Goal: Task Accomplishment & Management: Complete application form

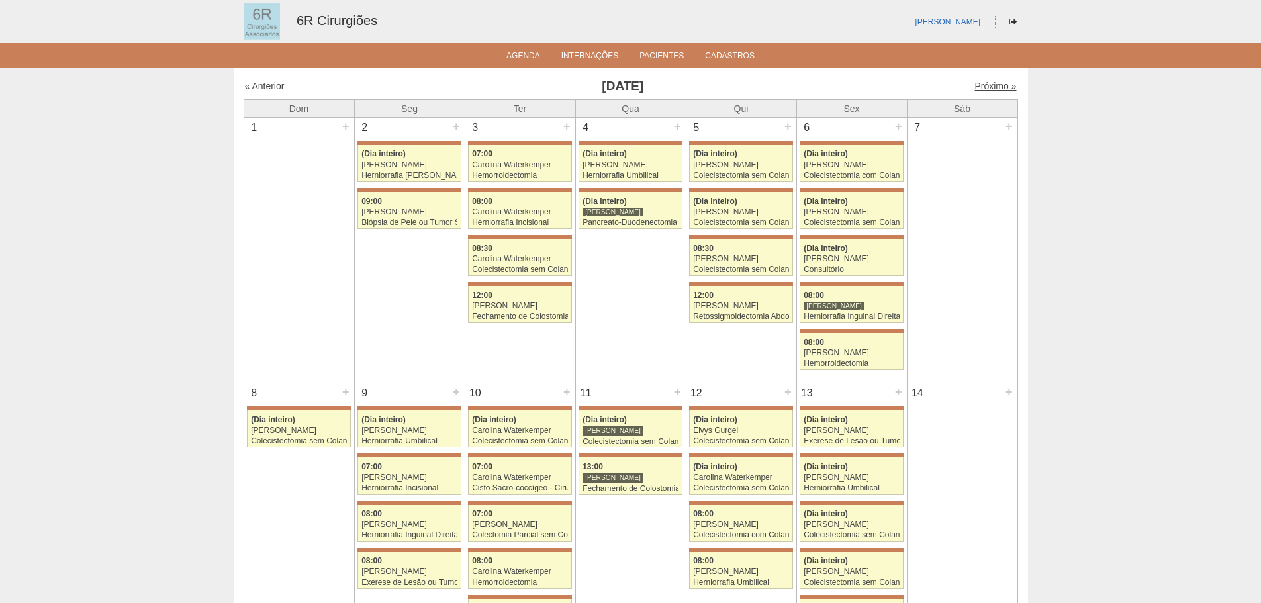
click at [984, 90] on link "Próximo »" at bounding box center [995, 86] width 42 height 11
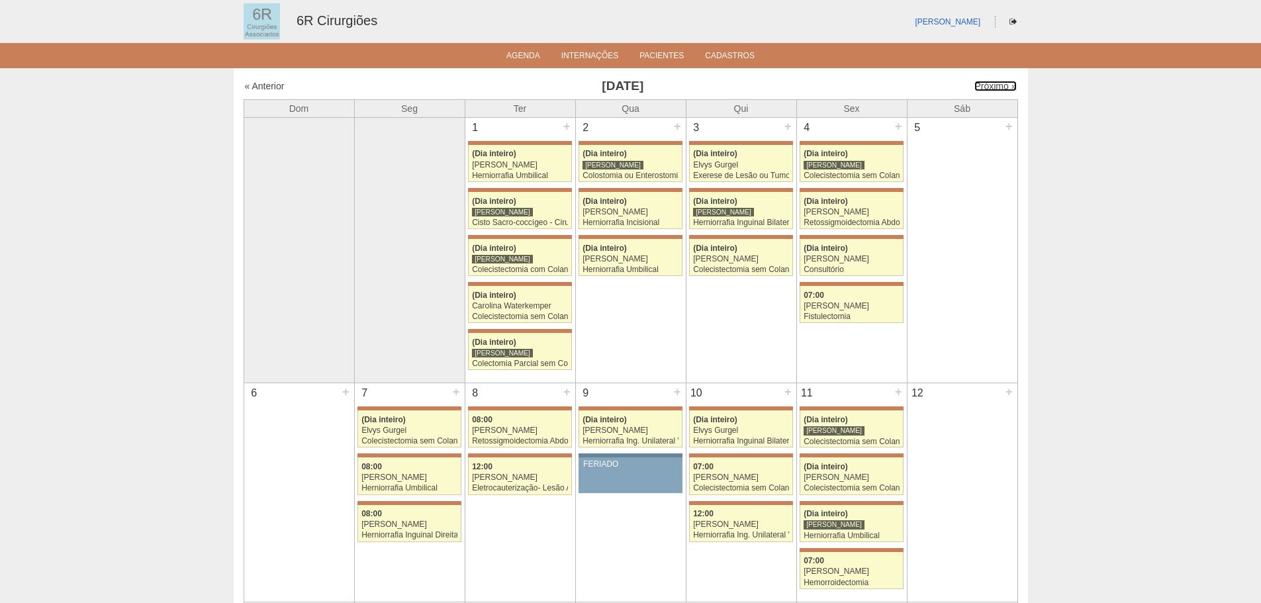
click at [984, 90] on link "Próximo »" at bounding box center [995, 86] width 42 height 11
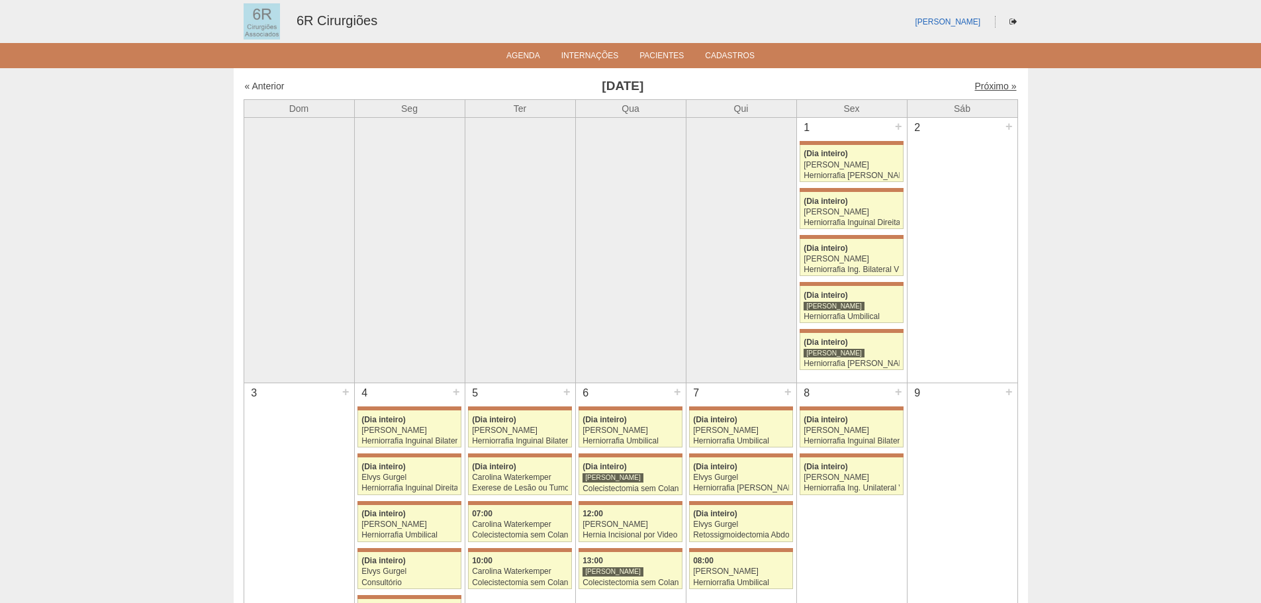
click at [996, 87] on link "Próximo »" at bounding box center [995, 86] width 42 height 11
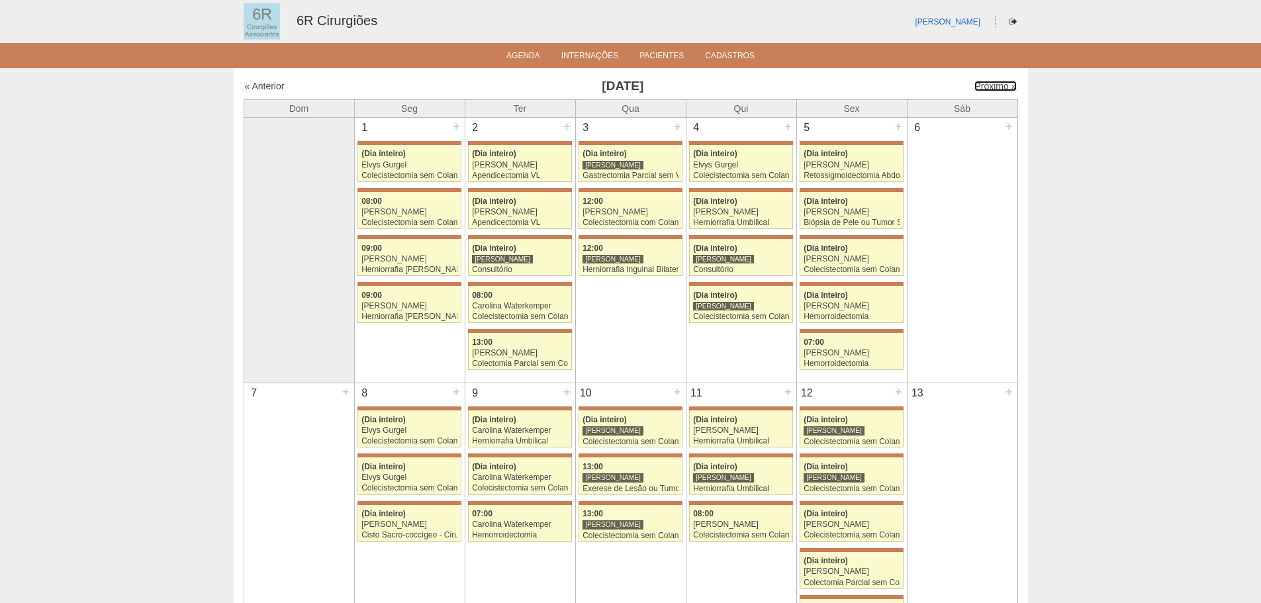
click at [996, 87] on link "Próximo »" at bounding box center [995, 86] width 42 height 11
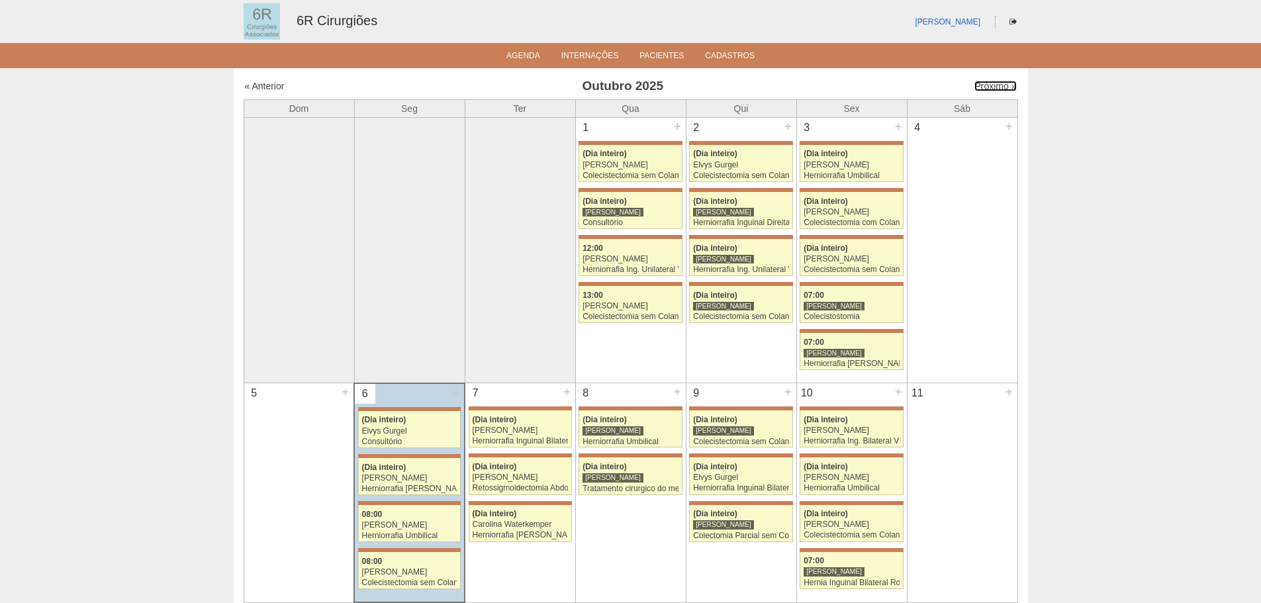
click at [996, 87] on link "Próximo »" at bounding box center [995, 86] width 42 height 11
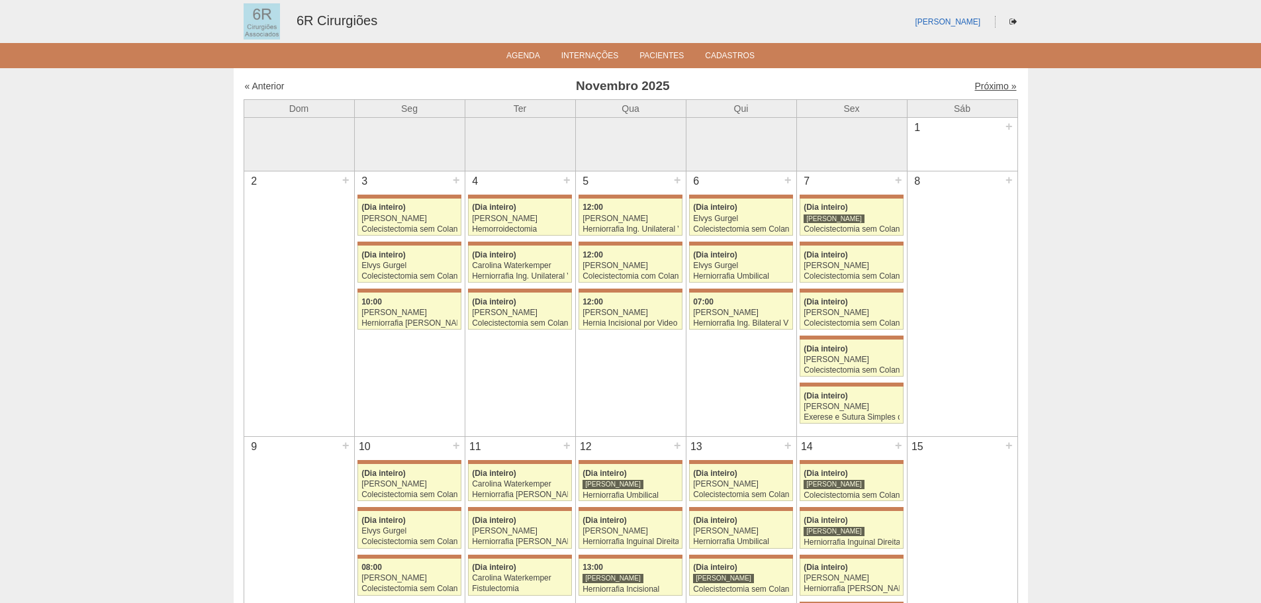
click at [979, 83] on link "Próximo »" at bounding box center [995, 86] width 42 height 11
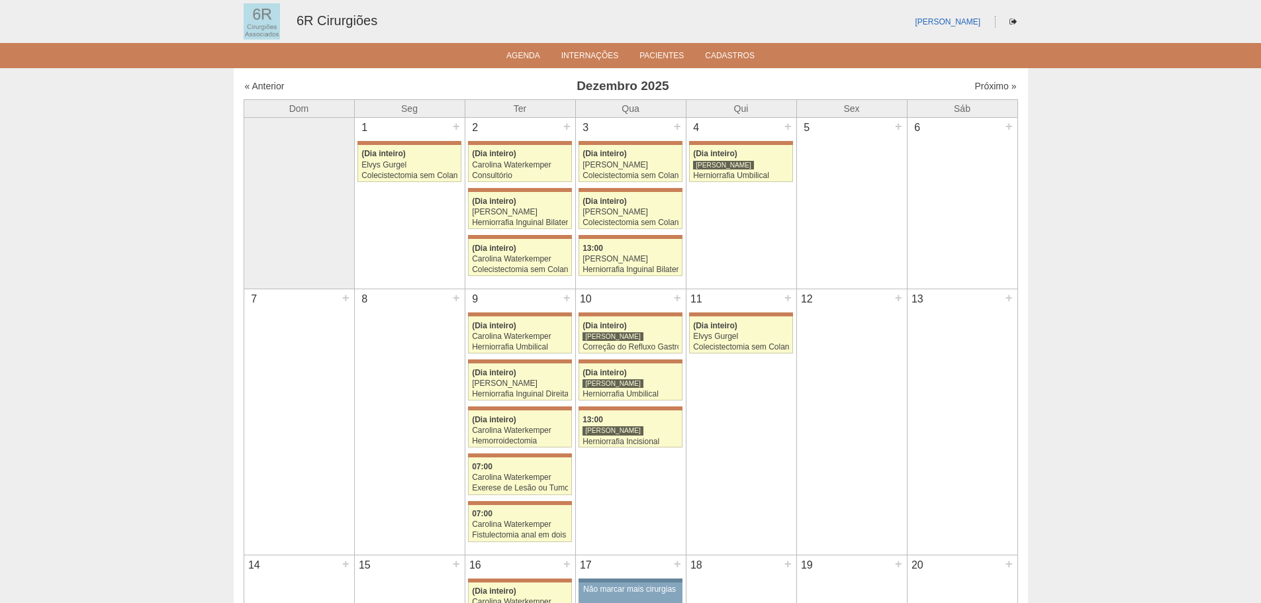
click at [978, 80] on div "Próximo »" at bounding box center [923, 85] width 185 height 13
click at [981, 91] on link "Próximo »" at bounding box center [995, 86] width 42 height 11
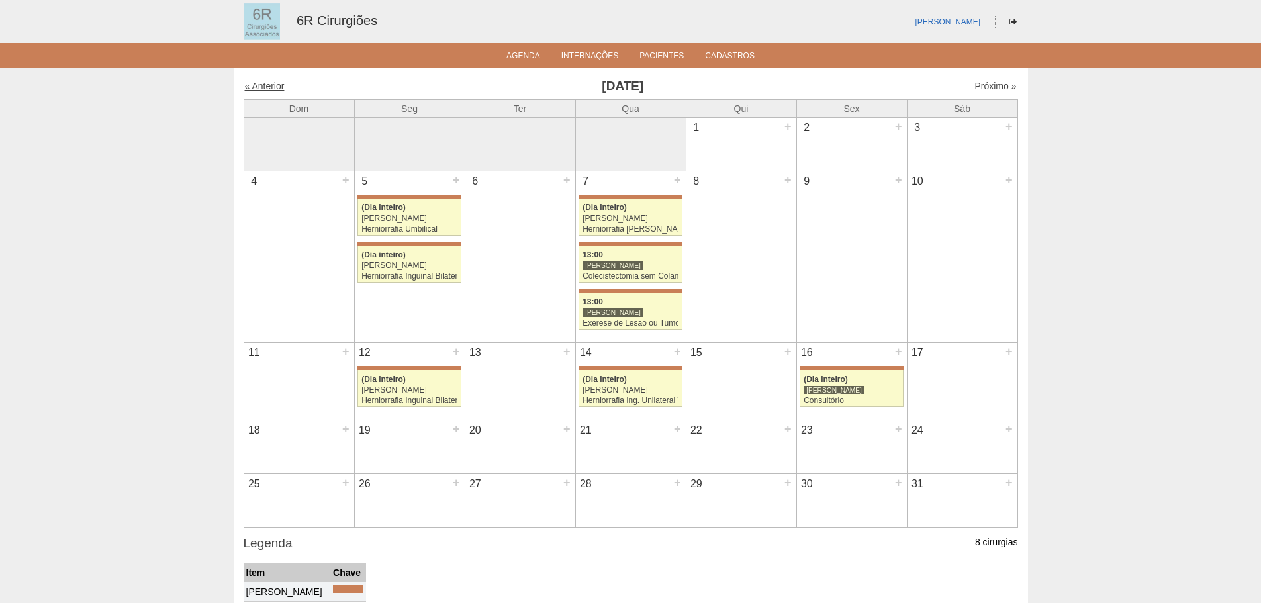
click at [278, 86] on link "« Anterior" at bounding box center [265, 86] width 40 height 11
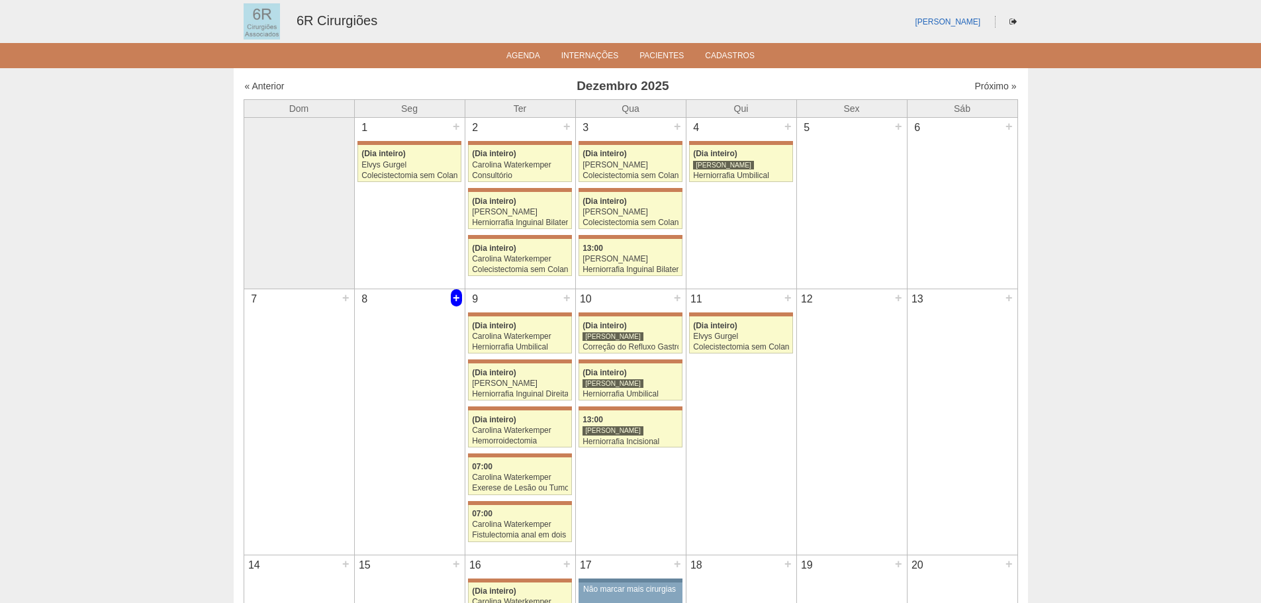
click at [451, 296] on div "+" at bounding box center [456, 297] width 11 height 17
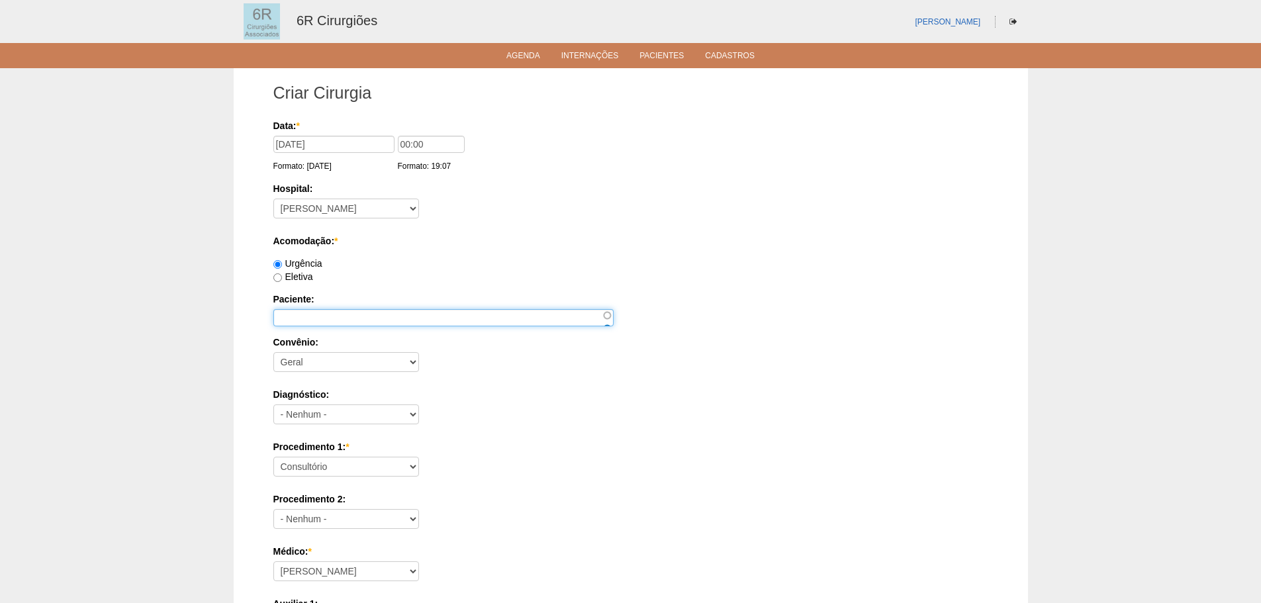
click at [366, 311] on input "Paciente:" at bounding box center [443, 317] width 340 height 17
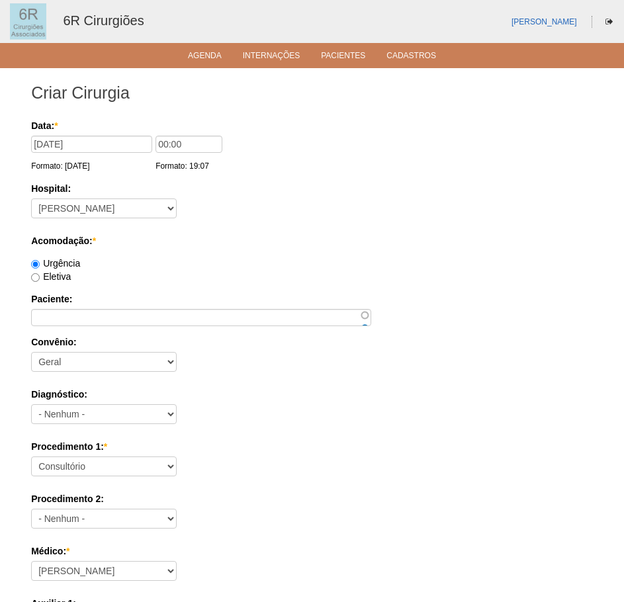
click at [52, 326] on div "Data: * [DATE] Formato: [DATE] 00:00 Formato: 19:07 Hospital: - [GEOGRAPHIC_DAT…" at bounding box center [312, 570] width 562 height 902
click at [53, 319] on input "Paciente:" at bounding box center [201, 317] width 340 height 17
paste input "[PERSON_NAME] DO AMARAL"
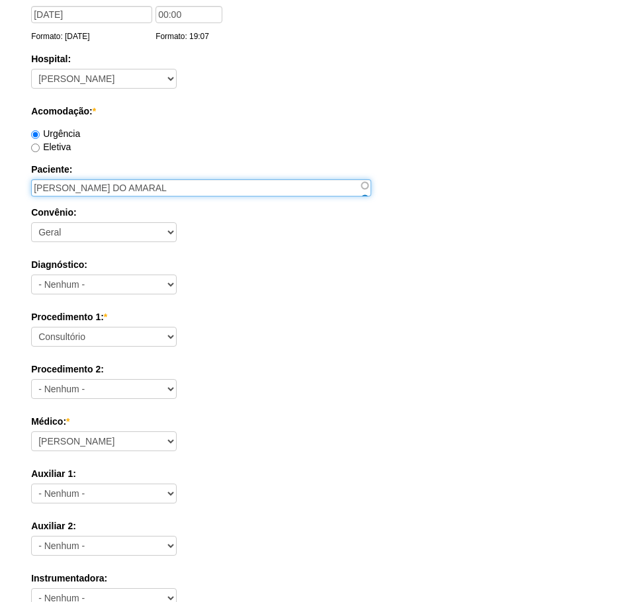
scroll to position [132, 0]
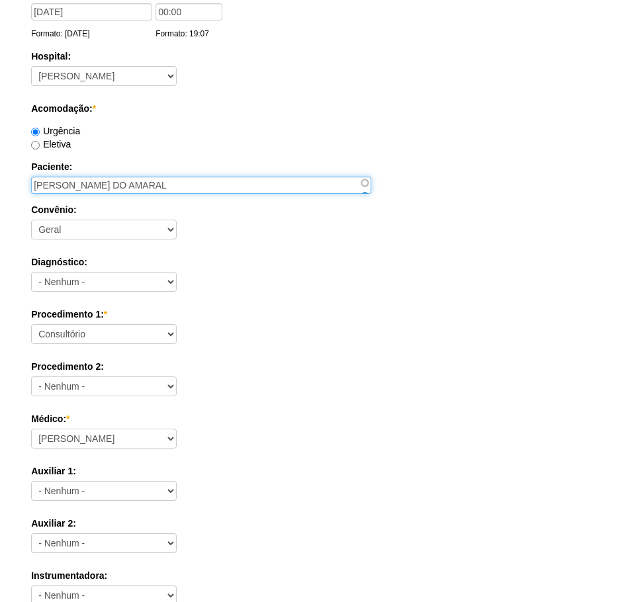
type input "[PERSON_NAME] DO AMARAL"
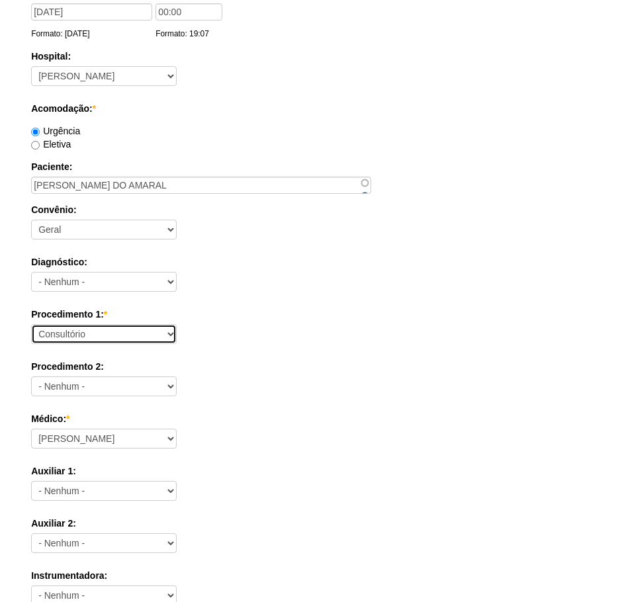
click at [86, 328] on select "Consultório Abscesso Hepático - Drenagem Abscesso perianal Amputação Abdômino P…" at bounding box center [104, 334] width 146 height 20
select select "66619"
click at [31, 324] on select "Consultório Abscesso Hepático - Drenagem Abscesso perianal Amputação Abdômino P…" at bounding box center [104, 334] width 146 height 20
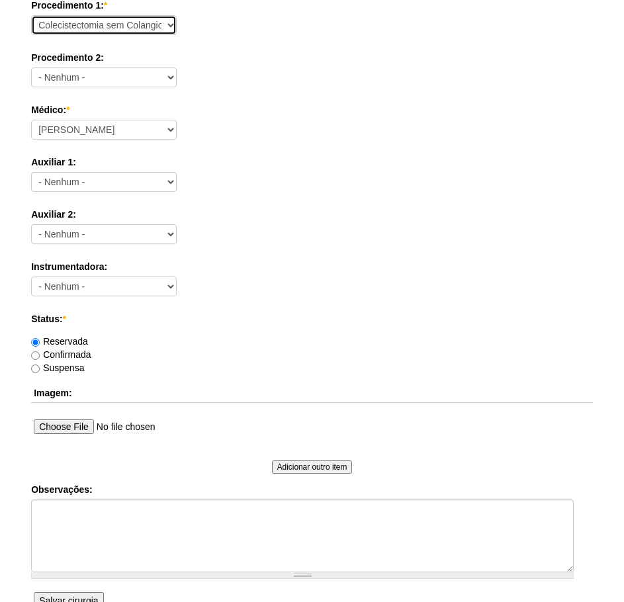
scroll to position [530, 0]
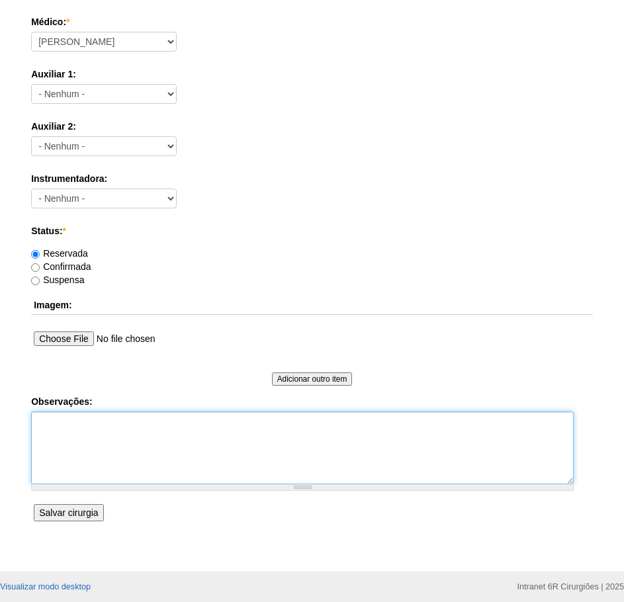
click at [95, 459] on textarea "Observações:" at bounding box center [302, 448] width 543 height 73
click at [61, 445] on textarea "COLECISTECTOMIA POS PAB, SO QUER IOPERAR COM DRA IARA" at bounding box center [302, 448] width 543 height 73
paste textarea "11985986232"
click at [124, 468] on textarea "COLECISTECTOMIA POS PAB, SO QUER IOPERAR COM DRA IARA TEL: 11985986232 DN:" at bounding box center [302, 448] width 543 height 73
paste textarea "13/11/1956"
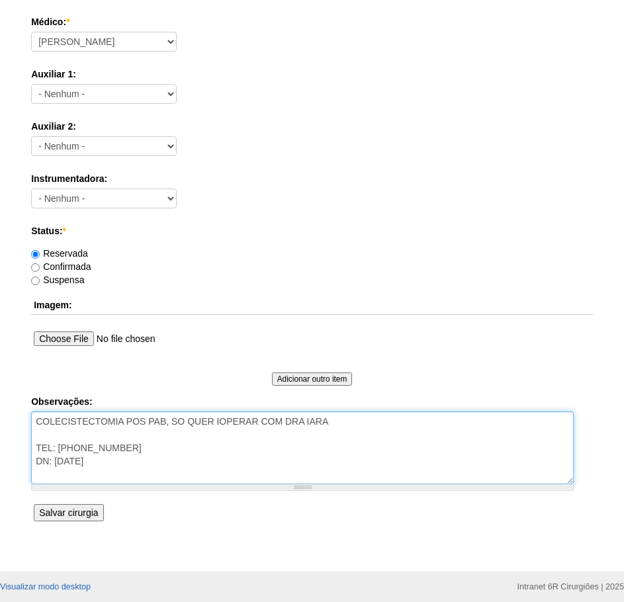
type textarea "COLECISTECTOMIA POS PAB, SO QUER IOPERAR COM DRA IARA TEL: 11985986232 DN: 13/1…"
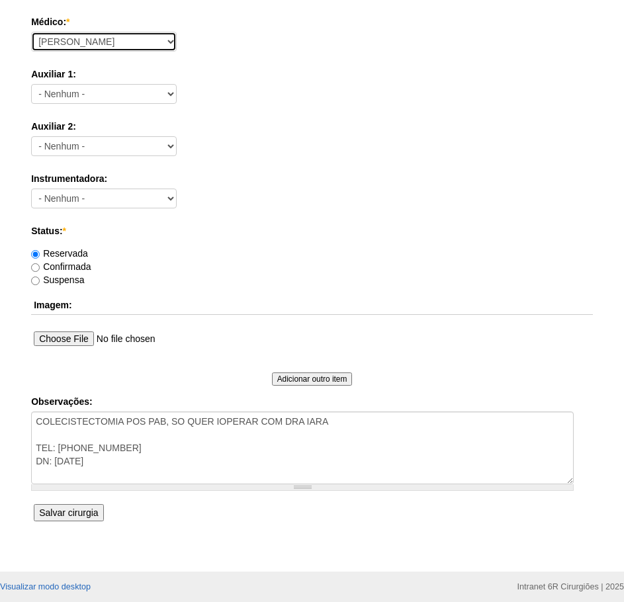
click at [152, 41] on select "Aline Zanon Bariatricas Bruno Bulisani Bruno Oliveira Carolina Waterkemper Elvy…" at bounding box center [104, 42] width 146 height 20
select select "72"
click at [31, 32] on select "Aline Zanon Bariatricas Bruno Bulisani Bruno Oliveira Carolina Waterkemper Elvy…" at bounding box center [104, 42] width 146 height 20
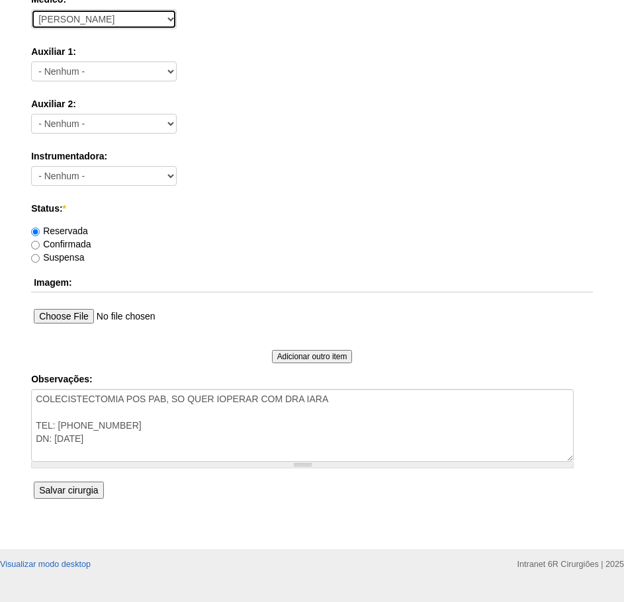
scroll to position [579, 0]
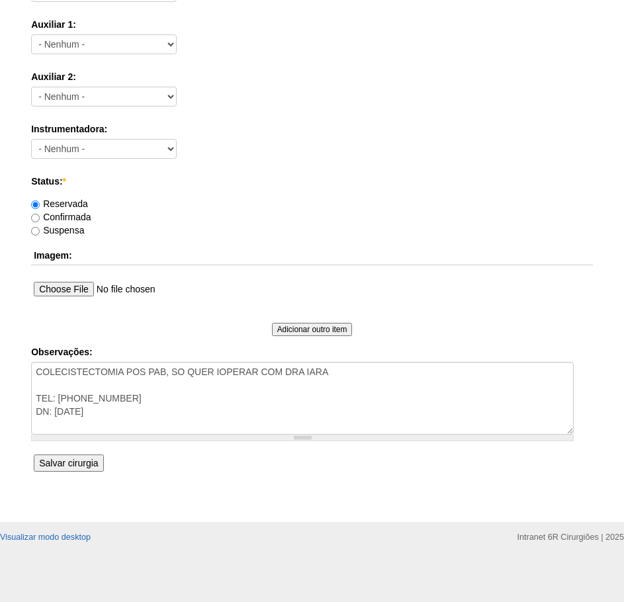
click at [95, 464] on input "Salvar cirurgia" at bounding box center [69, 463] width 70 height 17
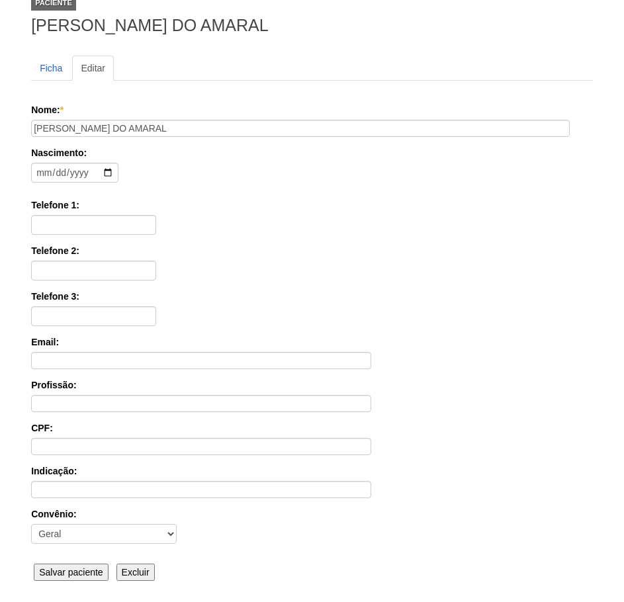
scroll to position [206, 0]
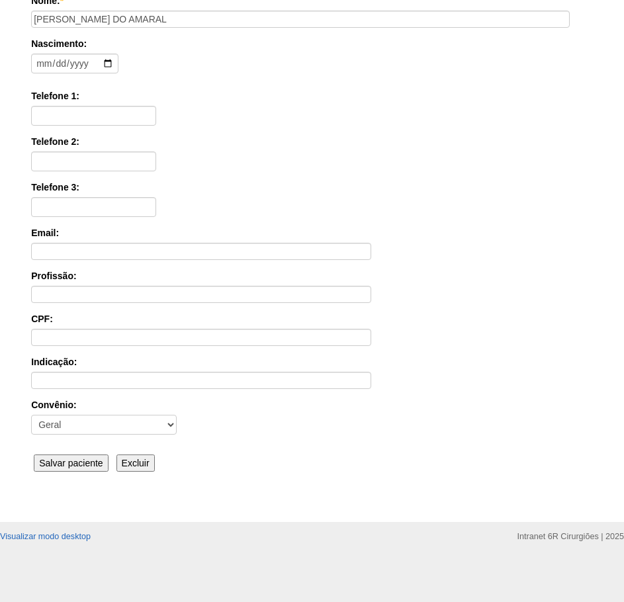
click at [73, 470] on input "Salvar paciente" at bounding box center [71, 463] width 75 height 17
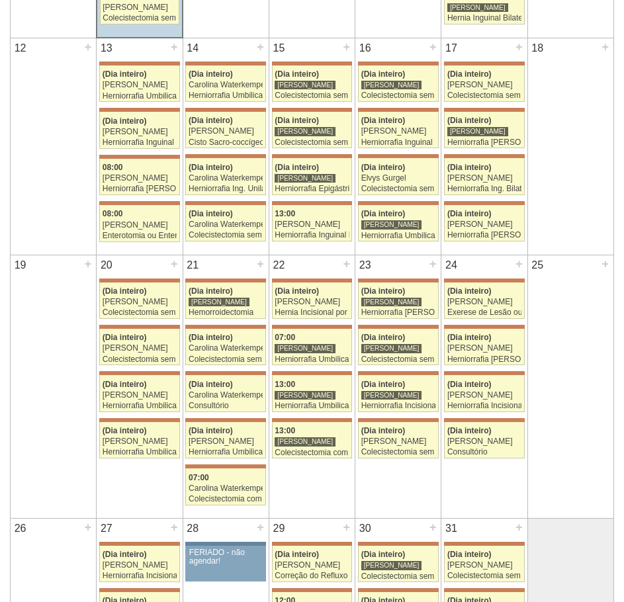
scroll to position [504, 0]
